Goal: Information Seeking & Learning: Find specific fact

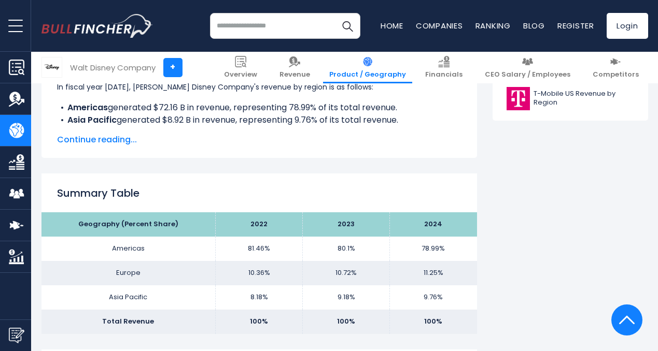
scroll to position [563, 0]
click at [119, 139] on span "Continue reading..." at bounding box center [259, 139] width 404 height 12
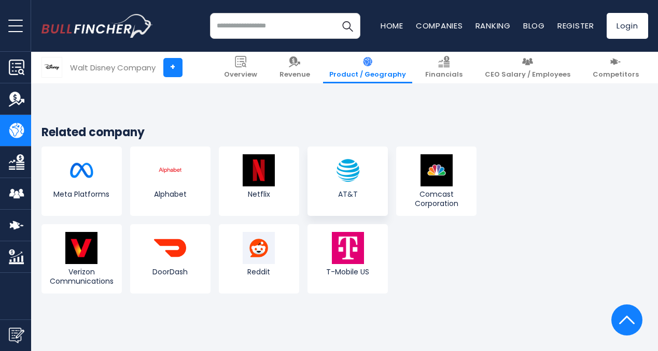
scroll to position [2010, 0]
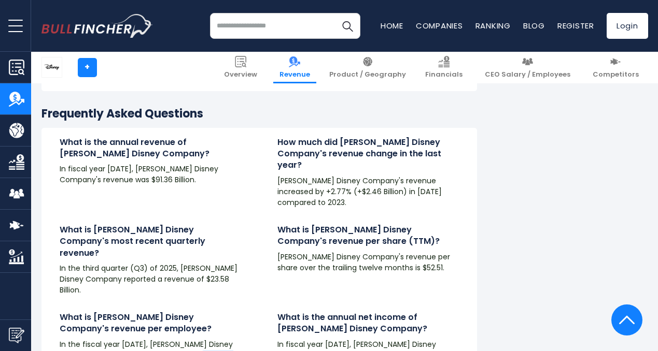
scroll to position [2420, 0]
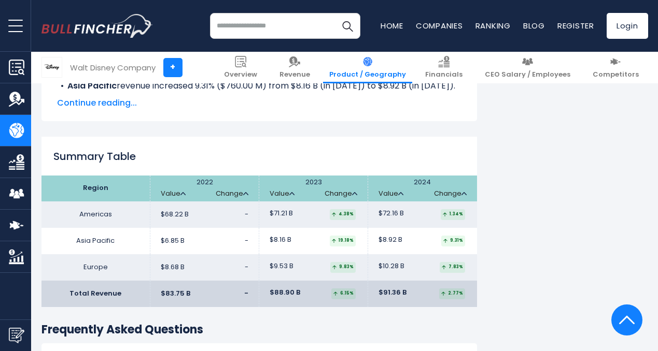
scroll to position [1558, 0]
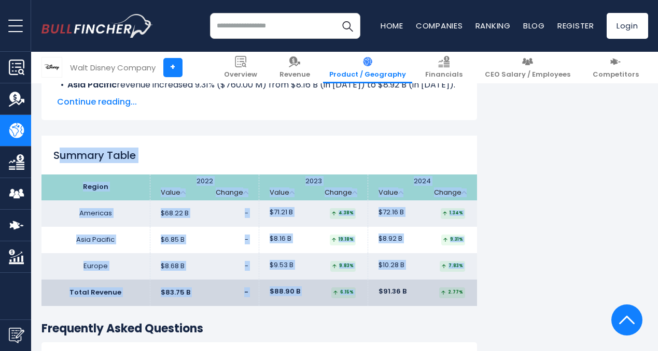
drag, startPoint x: 49, startPoint y: 156, endPoint x: 422, endPoint y: 292, distance: 397.1
click at [422, 292] on div "Summary Table Region 2022 Value Change Value" at bounding box center [258, 221] width 435 height 171
drag, startPoint x: 46, startPoint y: 157, endPoint x: 486, endPoint y: 313, distance: 467.1
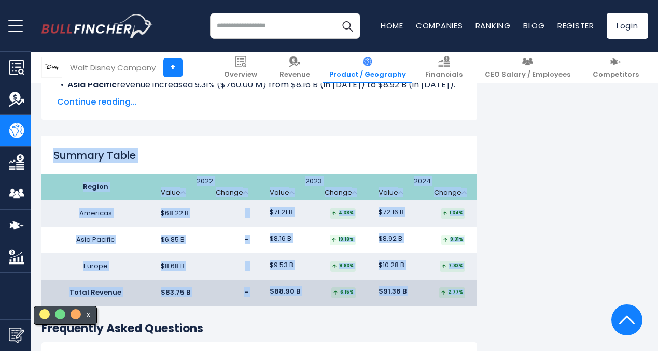
copy div "Summary Table Region 2022 Value Change 2023 Value Change 2024 Value Change Amer…"
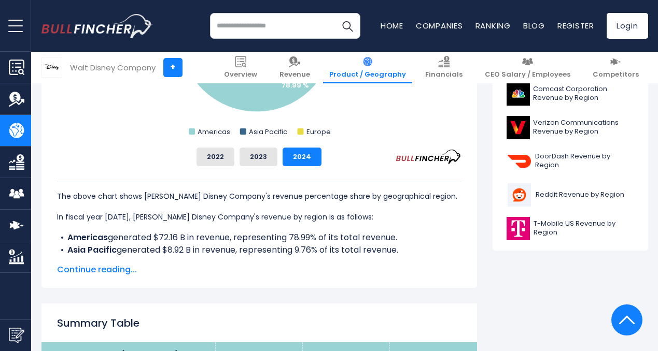
scroll to position [146, 0]
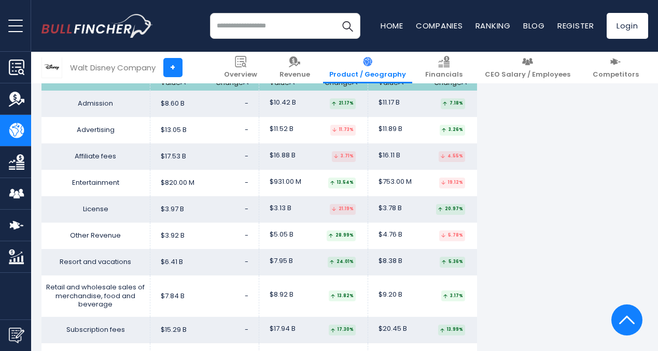
scroll to position [1883, 0]
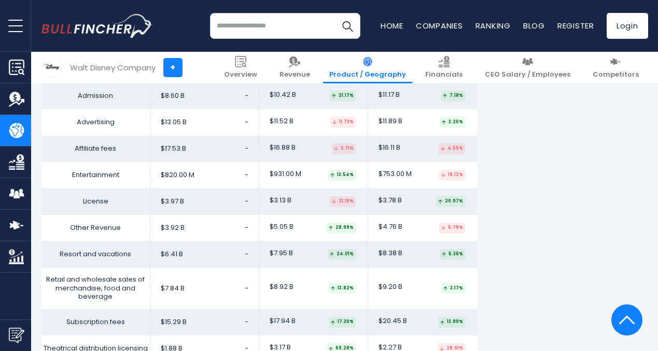
click at [169, 173] on span "$820.00 M" at bounding box center [178, 175] width 34 height 9
click at [226, 188] on td "$820.00 M -" at bounding box center [204, 175] width 109 height 26
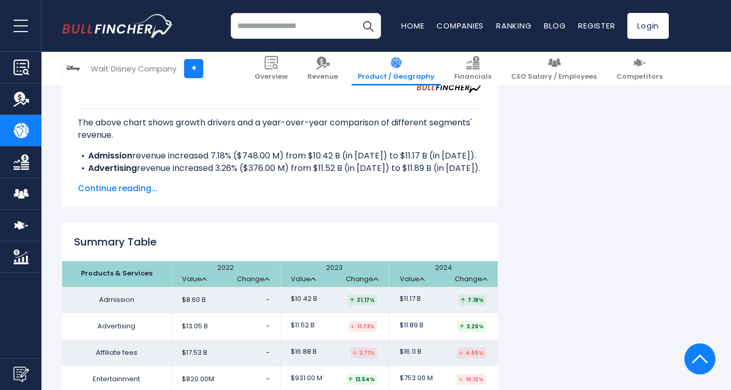
scroll to position [1693, 0]
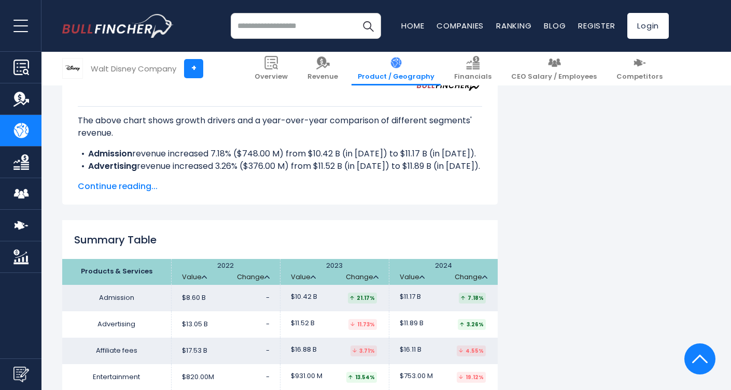
click at [102, 148] on b "Admission" at bounding box center [110, 154] width 44 height 12
copy b "Admission"
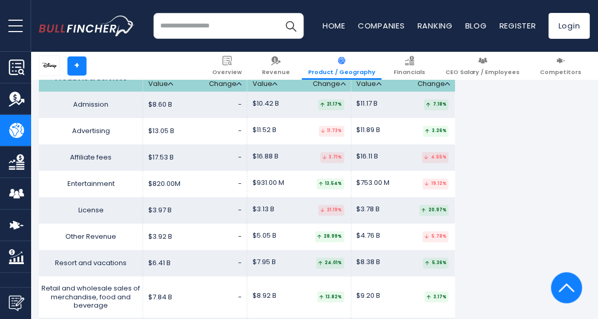
scroll to position [1848, 0]
click at [154, 180] on span "$820.00 M" at bounding box center [164, 184] width 32 height 9
drag, startPoint x: 63, startPoint y: 182, endPoint x: 434, endPoint y: 182, distance: 371.1
click at [434, 182] on tr "Entertainment $820.00 M - $931.00 M $753.00 M" at bounding box center [247, 184] width 416 height 26
click at [101, 186] on td "Entertainment" at bounding box center [91, 184] width 104 height 26
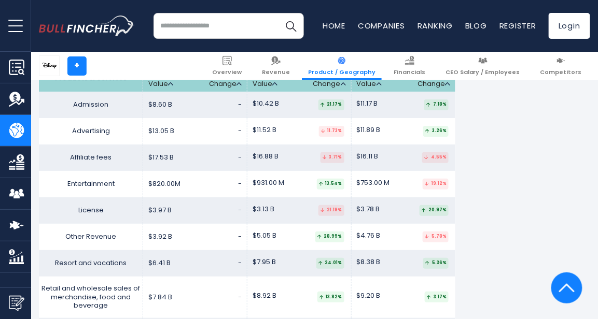
click at [101, 186] on td "Entertainment" at bounding box center [91, 184] width 104 height 26
click at [376, 172] on td "$753.00 M 1 9.12%" at bounding box center [403, 184] width 104 height 26
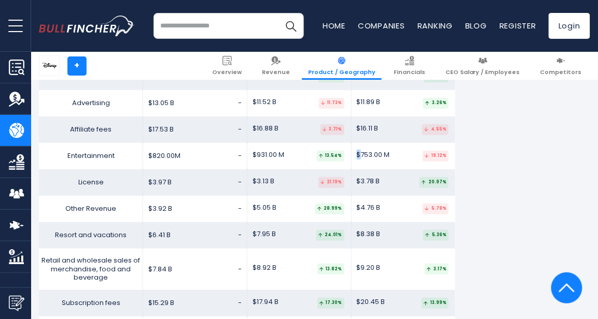
scroll to position [1875, 0]
click at [267, 154] on span "$931.00 M" at bounding box center [268, 155] width 32 height 9
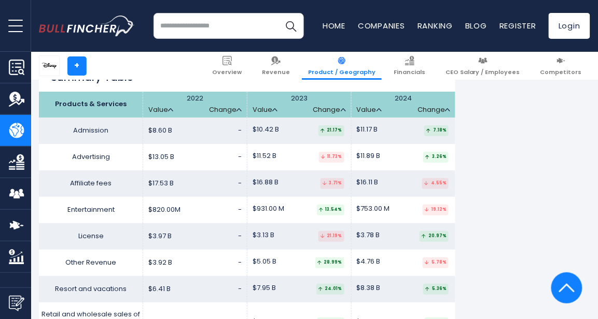
scroll to position [1819, 0]
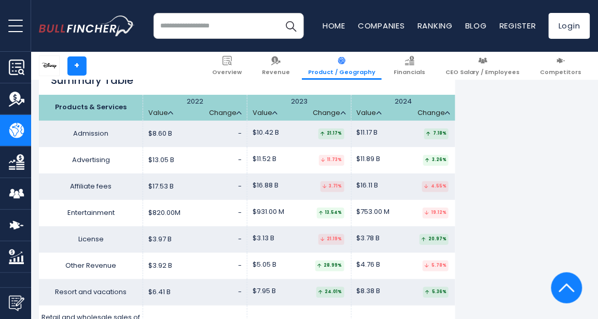
click at [75, 216] on td "Entertainment" at bounding box center [91, 213] width 104 height 26
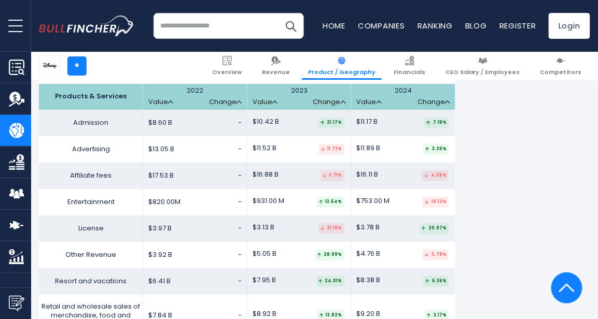
scroll to position [1822, 0]
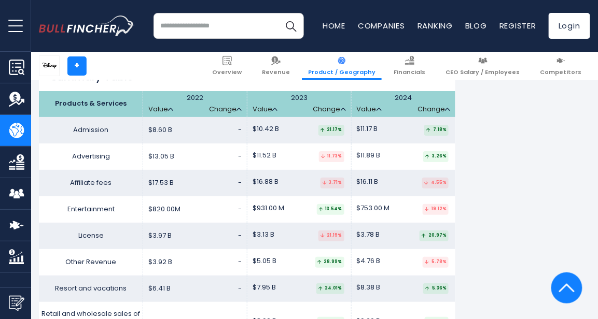
click at [91, 154] on td "Advertising" at bounding box center [91, 157] width 104 height 26
copy td "Advertising"
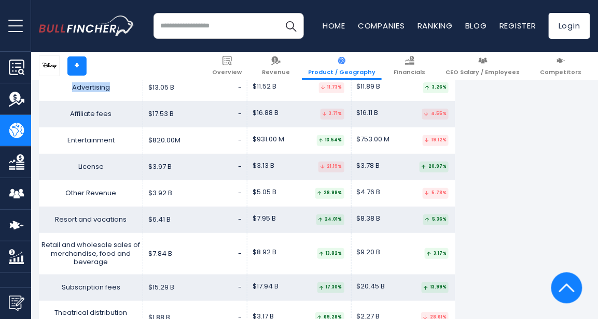
scroll to position [1892, 0]
click at [92, 115] on td "Affiliate fees" at bounding box center [91, 114] width 104 height 26
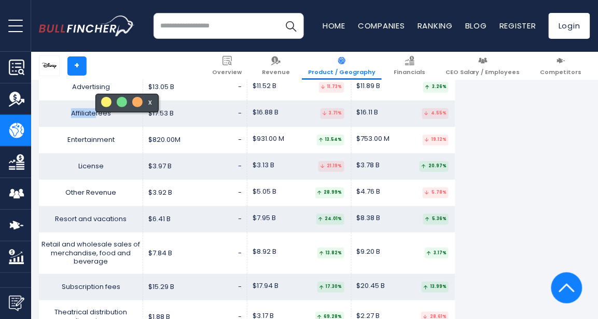
copy td "Affiliate"
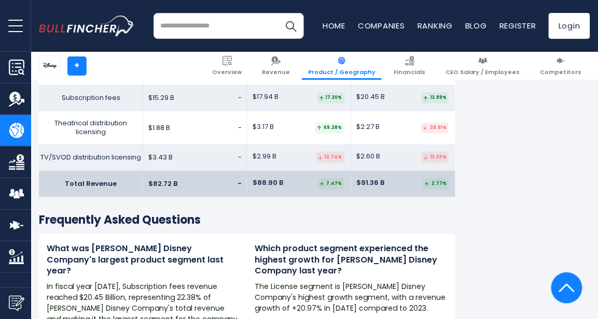
scroll to position [2082, 0]
click at [116, 130] on td "Theatrical distribution licensing" at bounding box center [91, 127] width 104 height 33
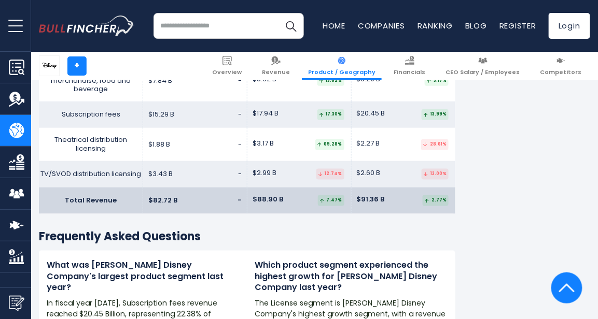
scroll to position [2055, 0]
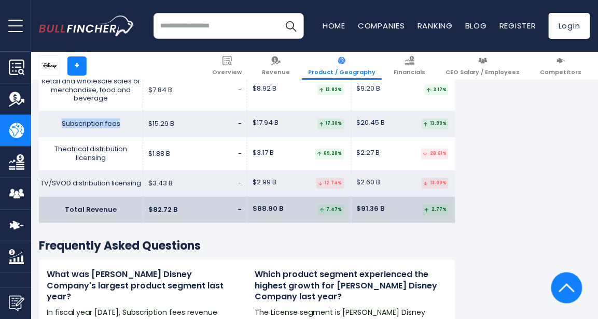
drag, startPoint x: 126, startPoint y: 125, endPoint x: 57, endPoint y: 123, distance: 69.5
click at [57, 123] on td "Subscription fees" at bounding box center [91, 124] width 104 height 26
copy td "Subscription fees"
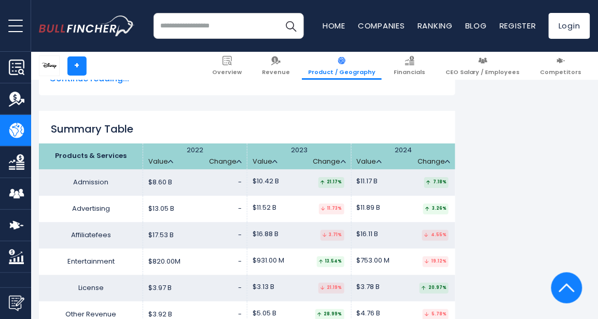
scroll to position [1765, 0]
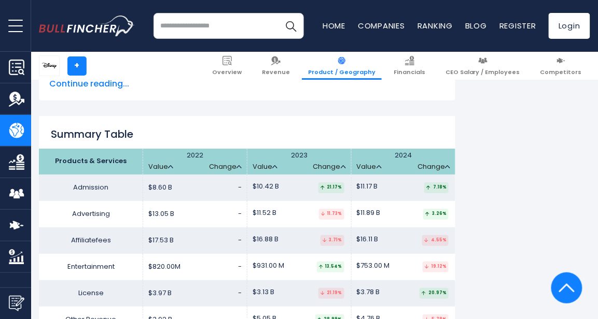
click at [94, 192] on td "Admission" at bounding box center [91, 188] width 104 height 26
click at [97, 186] on td "Admission" at bounding box center [91, 188] width 104 height 26
copy td "Admission"
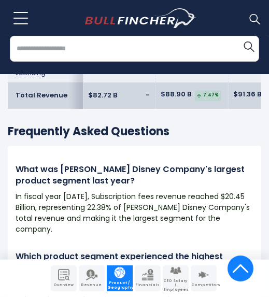
scroll to position [2376, 0]
